Goal: Navigation & Orientation: Find specific page/section

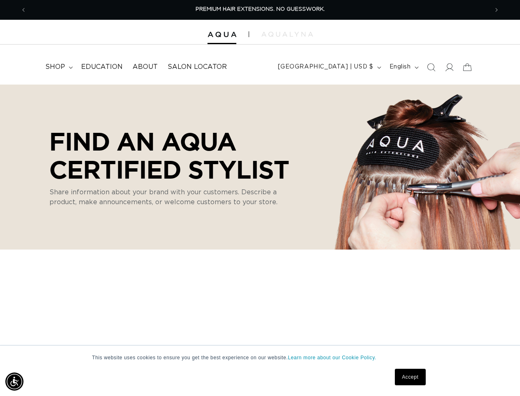
click at [260, 198] on p "Share information about your brand with your customers. Describe a product, mak…" at bounding box center [168, 197] width 239 height 20
click at [14, 381] on img "Accessibility Menu" at bounding box center [14, 381] width 18 height 18
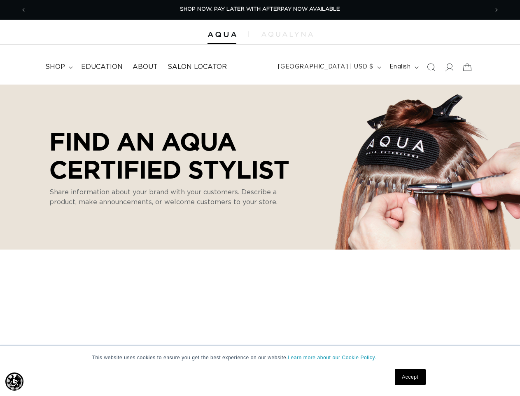
scroll to position [0, 924]
